Goal: Find specific page/section: Find specific page/section

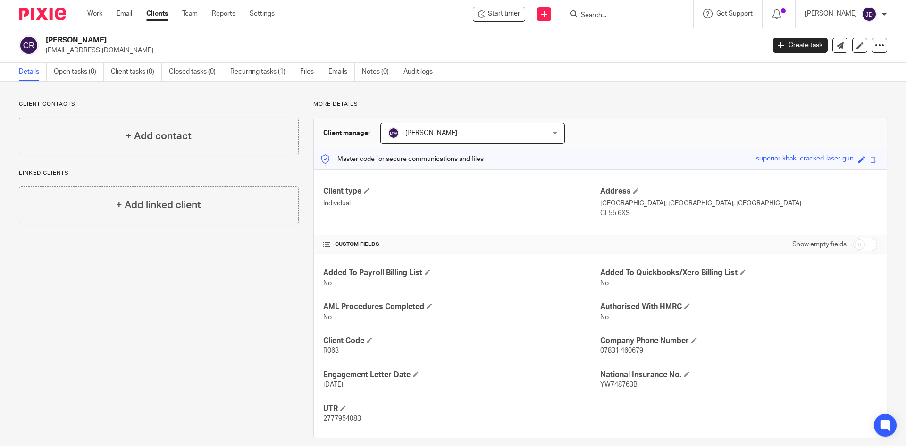
click at [611, 12] on input "Search" at bounding box center [622, 15] width 85 height 8
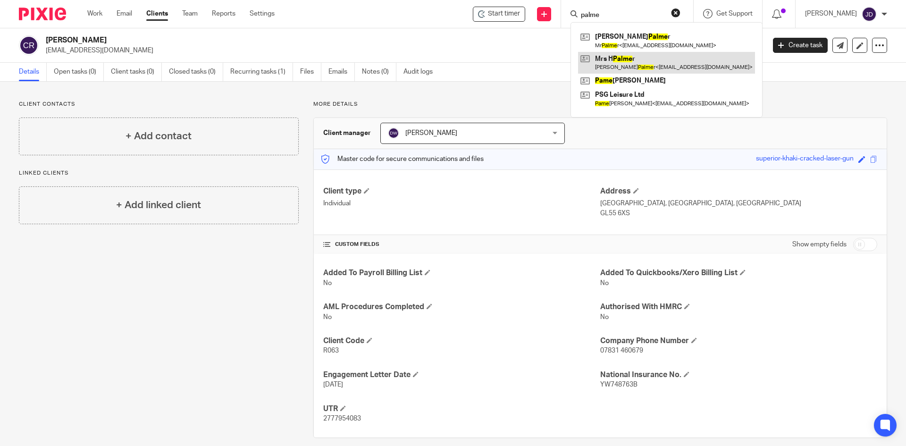
type input "palme"
click at [635, 56] on link at bounding box center [666, 63] width 177 height 22
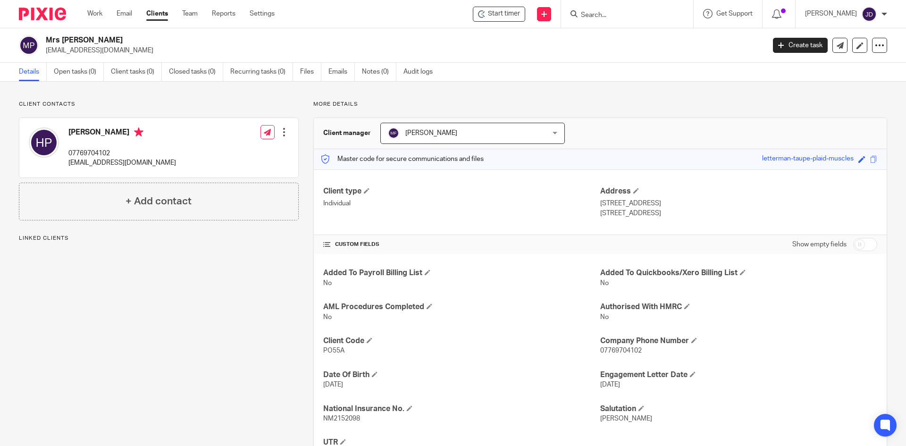
scroll to position [45, 0]
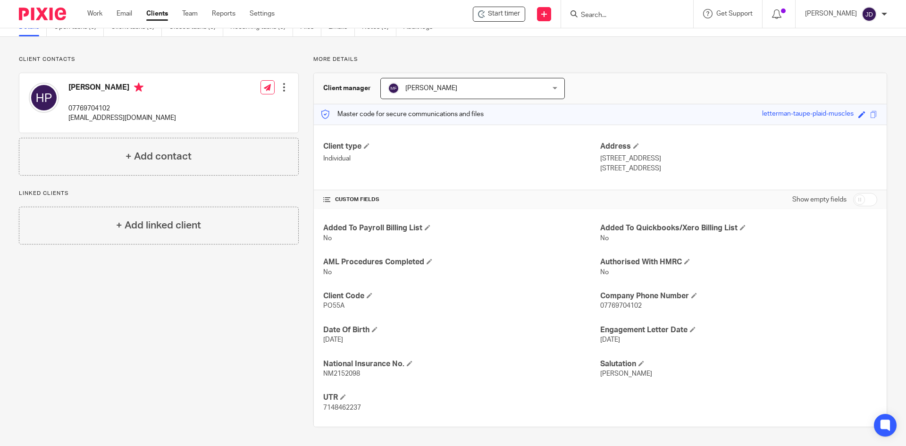
click at [624, 11] on input "Search" at bounding box center [622, 15] width 85 height 8
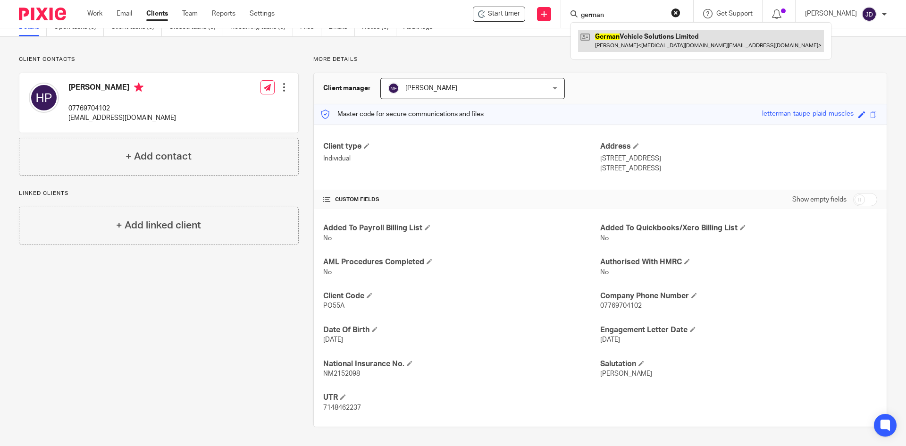
type input "german"
click at [627, 42] on link at bounding box center [701, 41] width 246 height 22
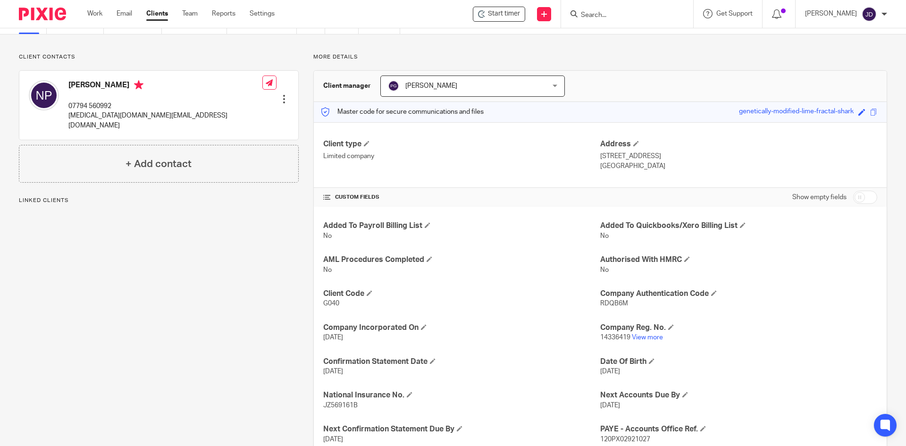
scroll to position [142, 0]
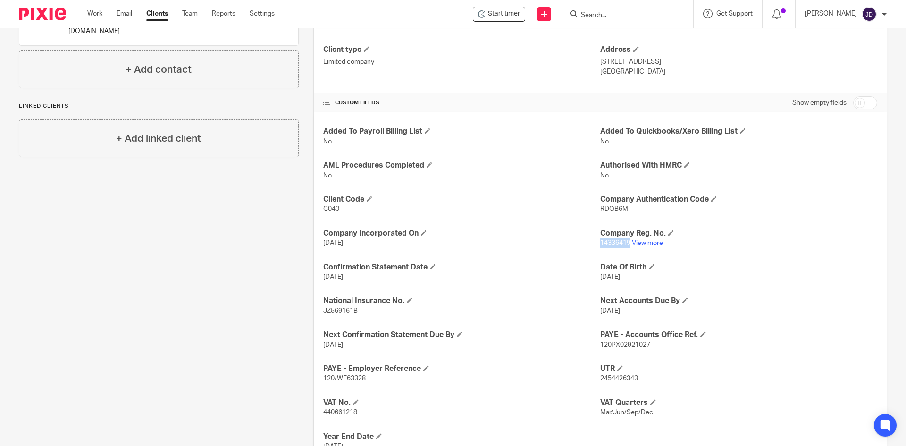
drag, startPoint x: 596, startPoint y: 243, endPoint x: 626, endPoint y: 248, distance: 30.2
click at [626, 248] on p "14336419 View more" at bounding box center [738, 242] width 277 height 9
copy span "14336419"
